Goal: Task Accomplishment & Management: Manage account settings

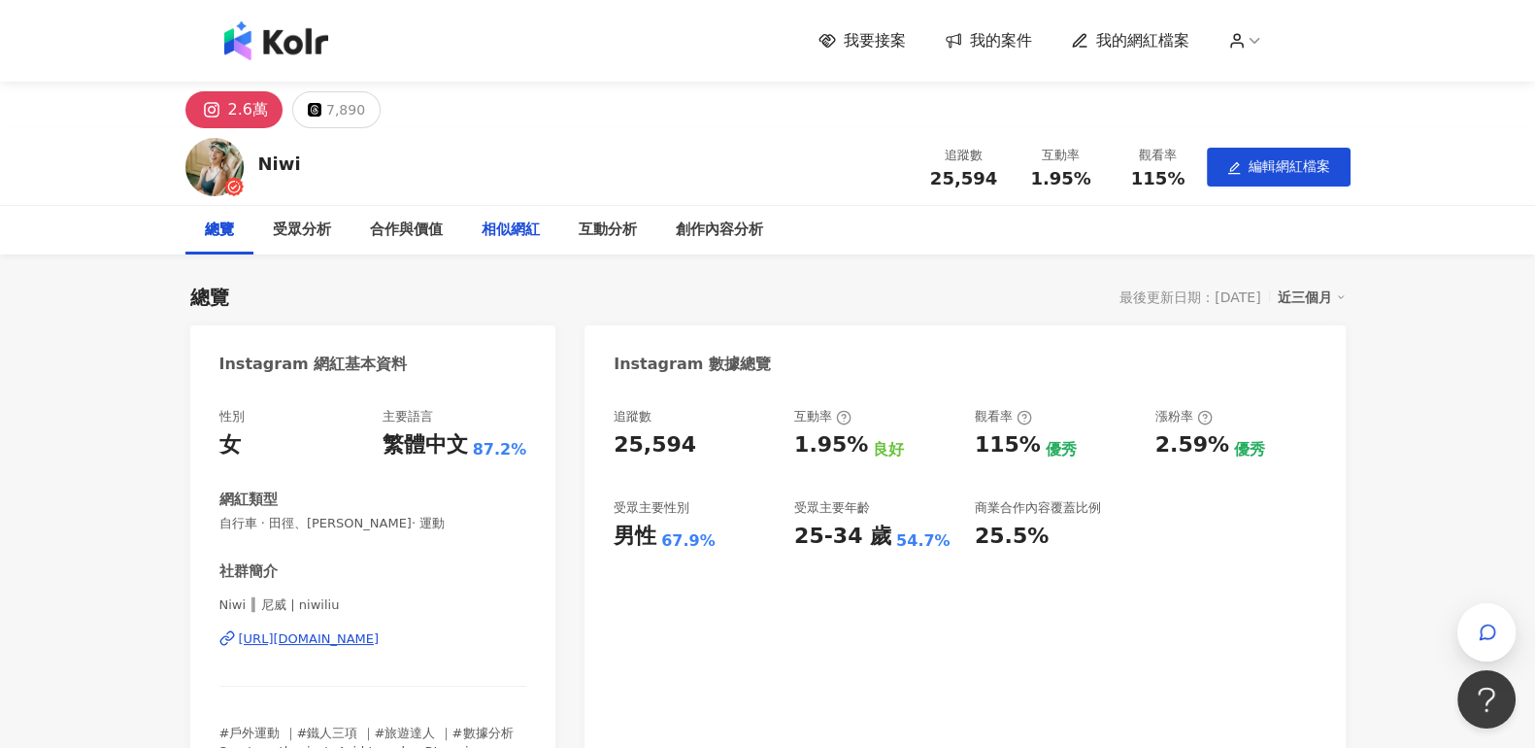
click at [524, 243] on div "相似網紅" at bounding box center [510, 230] width 97 height 49
click at [316, 37] on img at bounding box center [276, 40] width 104 height 39
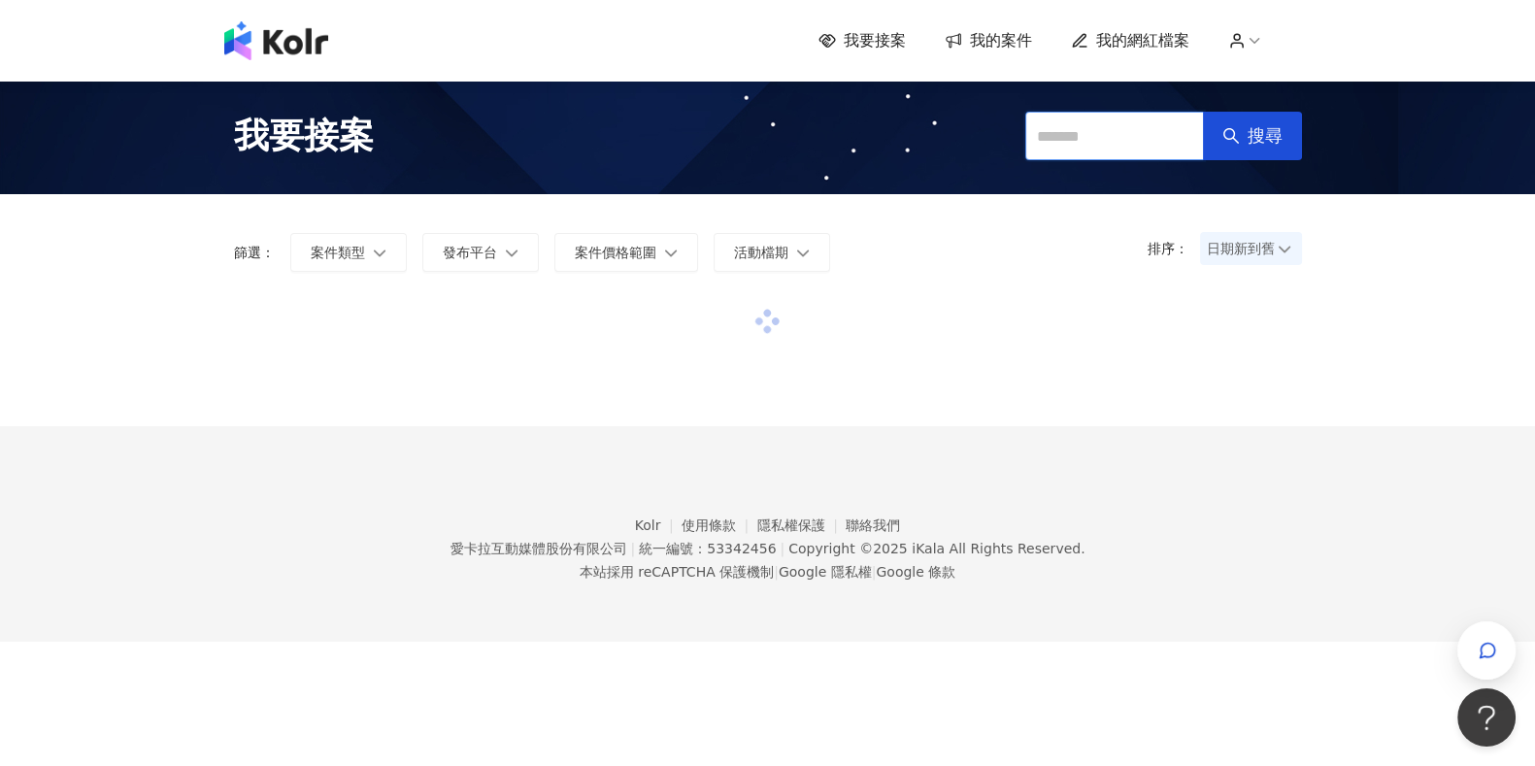
click at [1117, 135] on input "text" at bounding box center [1114, 136] width 179 height 49
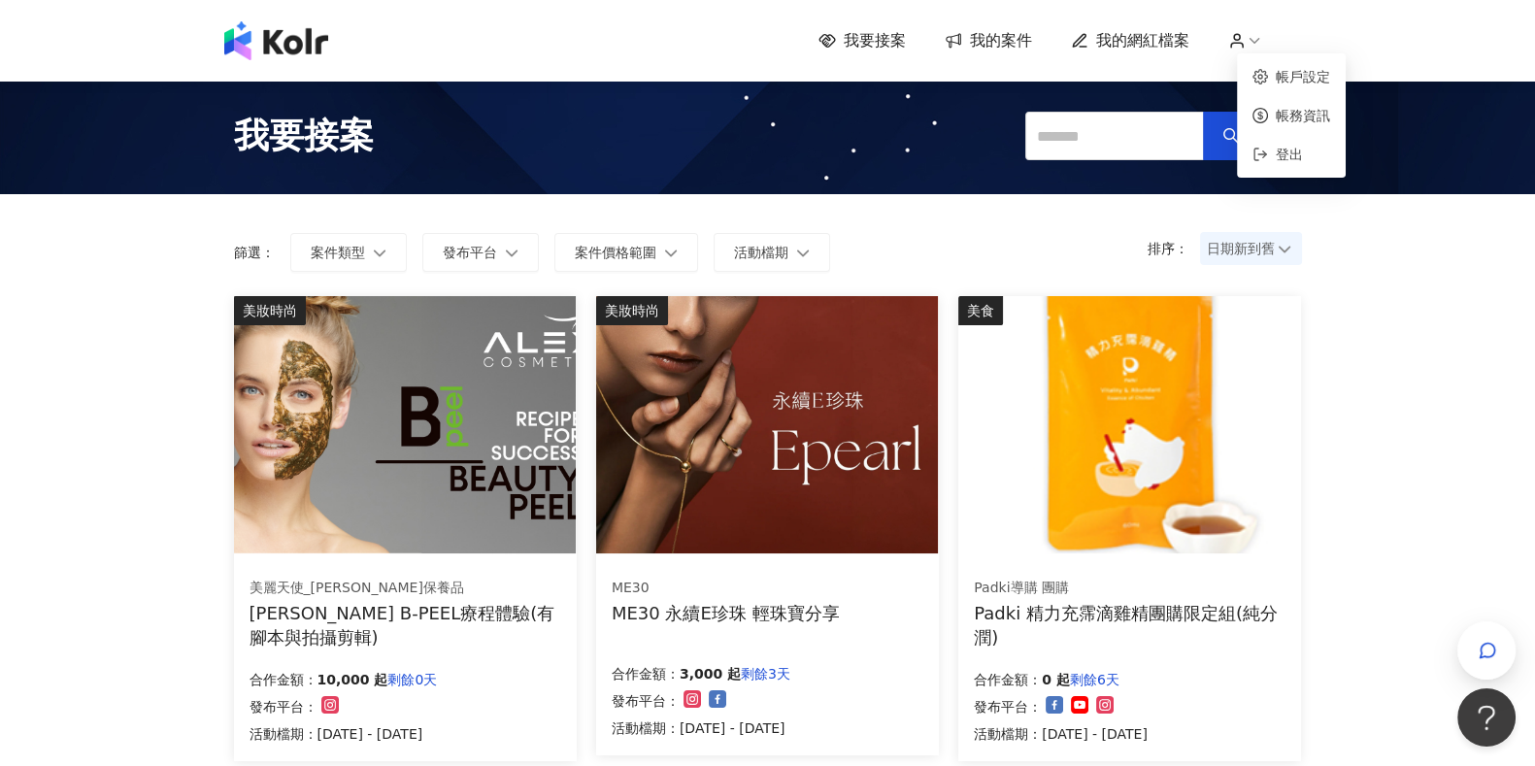
click at [1258, 41] on polyline at bounding box center [1253, 41] width 9 height 5
click at [291, 62] on div "我要接案 我的案件 我的網紅檔案" at bounding box center [767, 41] width 1535 height 82
click at [306, 50] on img at bounding box center [276, 40] width 104 height 39
click at [1262, 46] on icon at bounding box center [1254, 40] width 17 height 17
click at [1297, 156] on span "登出" at bounding box center [1289, 155] width 27 height 16
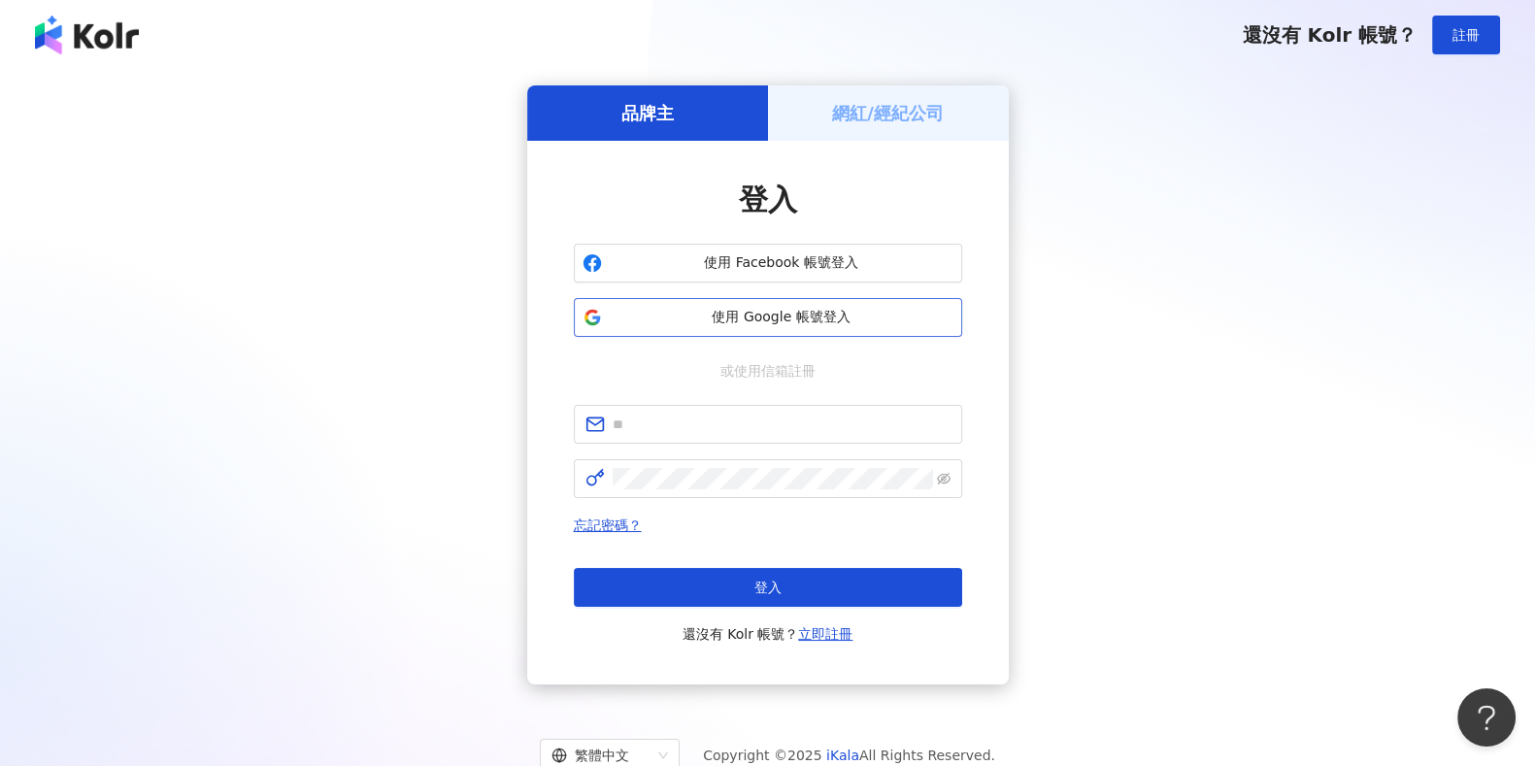
click at [798, 317] on span "使用 Google 帳號登入" at bounding box center [782, 317] width 344 height 19
click at [896, 305] on button "使用 Google 帳號登入" at bounding box center [768, 317] width 388 height 39
